Goal: Information Seeking & Learning: Compare options

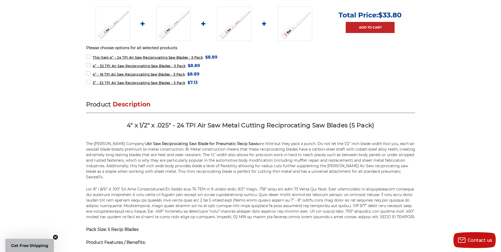
scroll to position [238, 0]
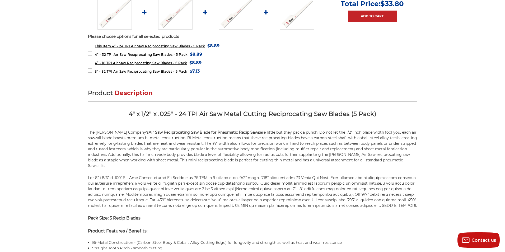
click at [329, 72] on circle "Close dialog" at bounding box center [327, 72] width 5 height 5
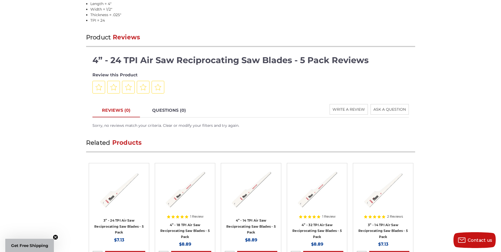
scroll to position [634, 0]
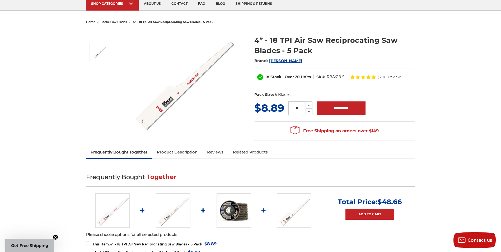
scroll to position [106, 0]
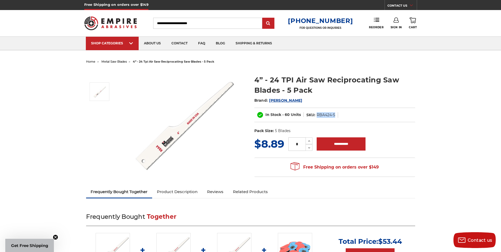
drag, startPoint x: 335, startPoint y: 114, endPoint x: 317, endPoint y: 116, distance: 17.8
click at [317, 116] on dl "SKU: RBA424-5" at bounding box center [321, 115] width 34 height 6
copy dd "RBA424-5"
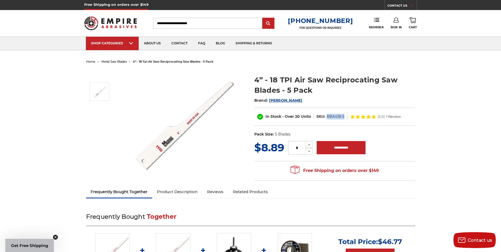
drag, startPoint x: 344, startPoint y: 117, endPoint x: 327, endPoint y: 119, distance: 17.0
click at [327, 119] on dl "SKU: RBA418-5" at bounding box center [331, 117] width 34 height 6
copy dd "RBA418-5"
